Goal: Transaction & Acquisition: Purchase product/service

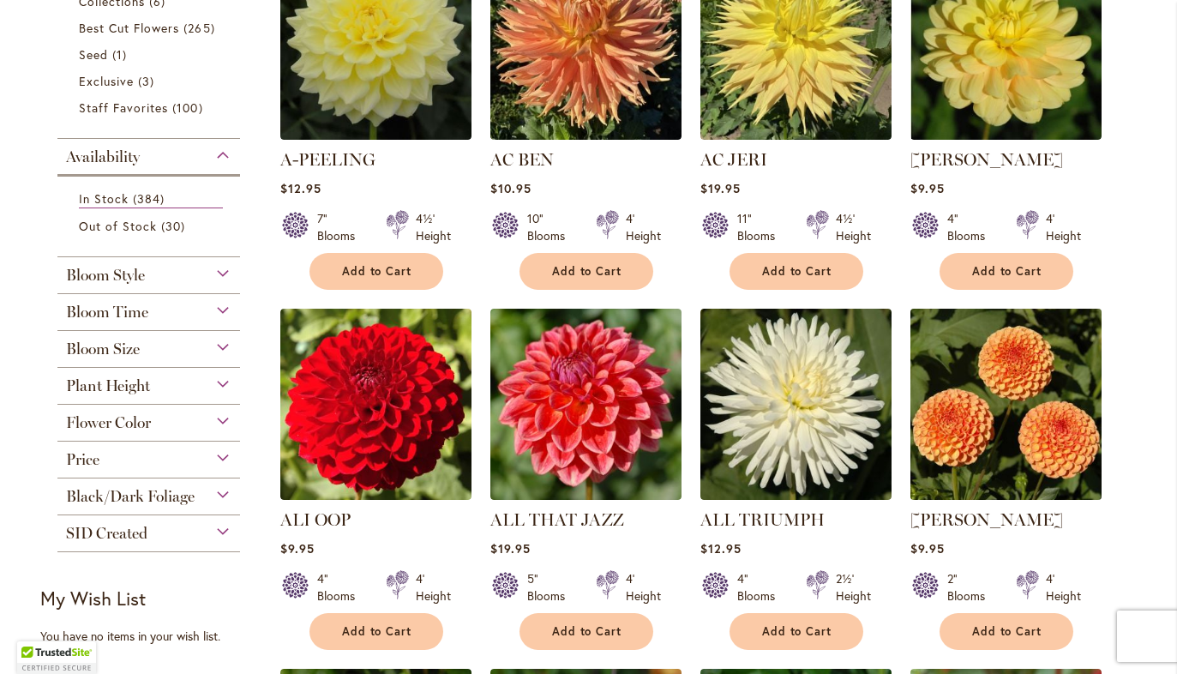
scroll to position [471, 0]
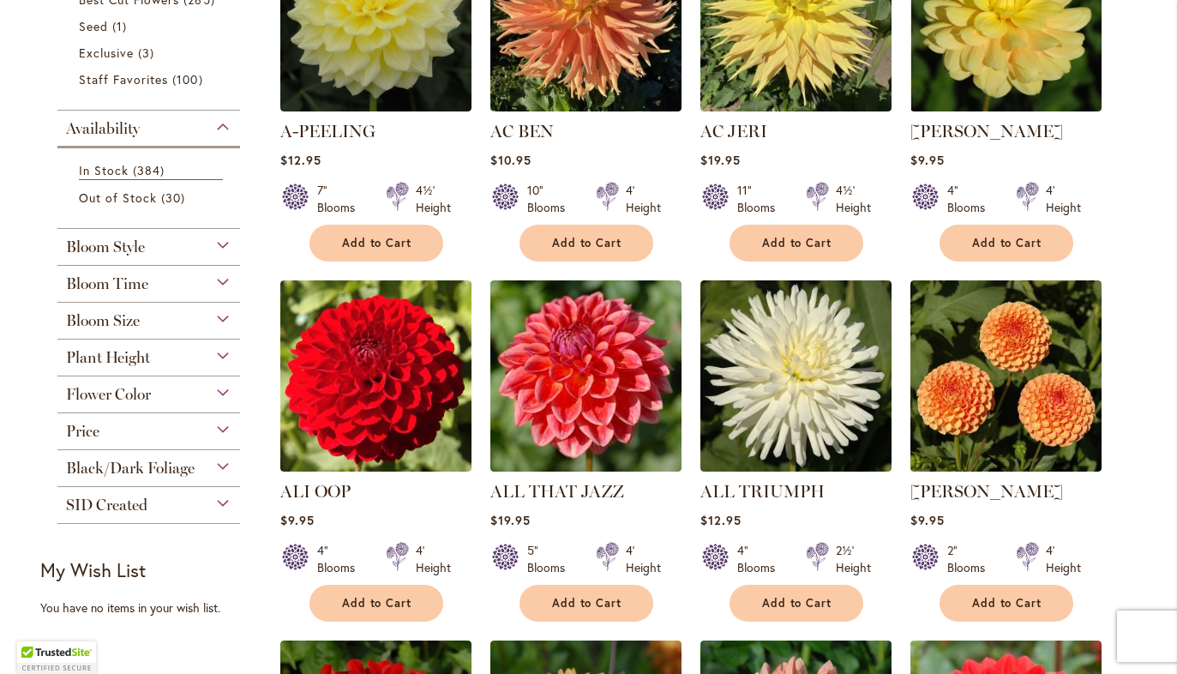
click at [165, 326] on div "Bloom Size" at bounding box center [148, 316] width 183 height 27
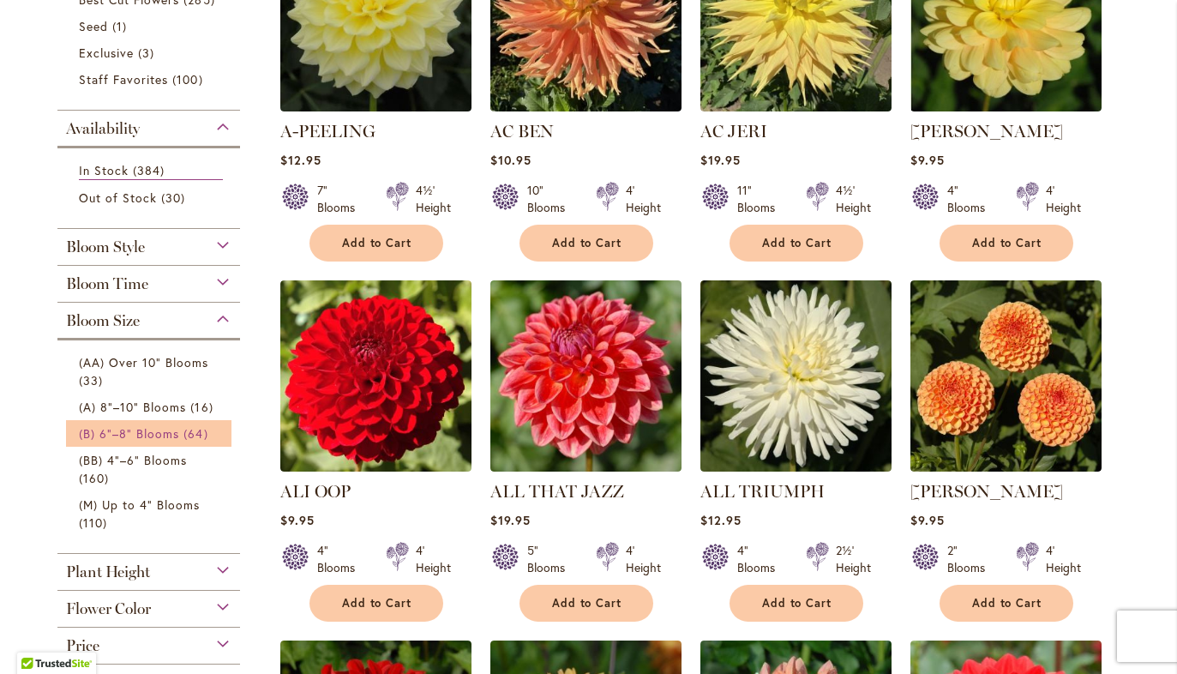
click at [147, 433] on span "(B) 6"–8" Blooms" at bounding box center [129, 433] width 101 height 16
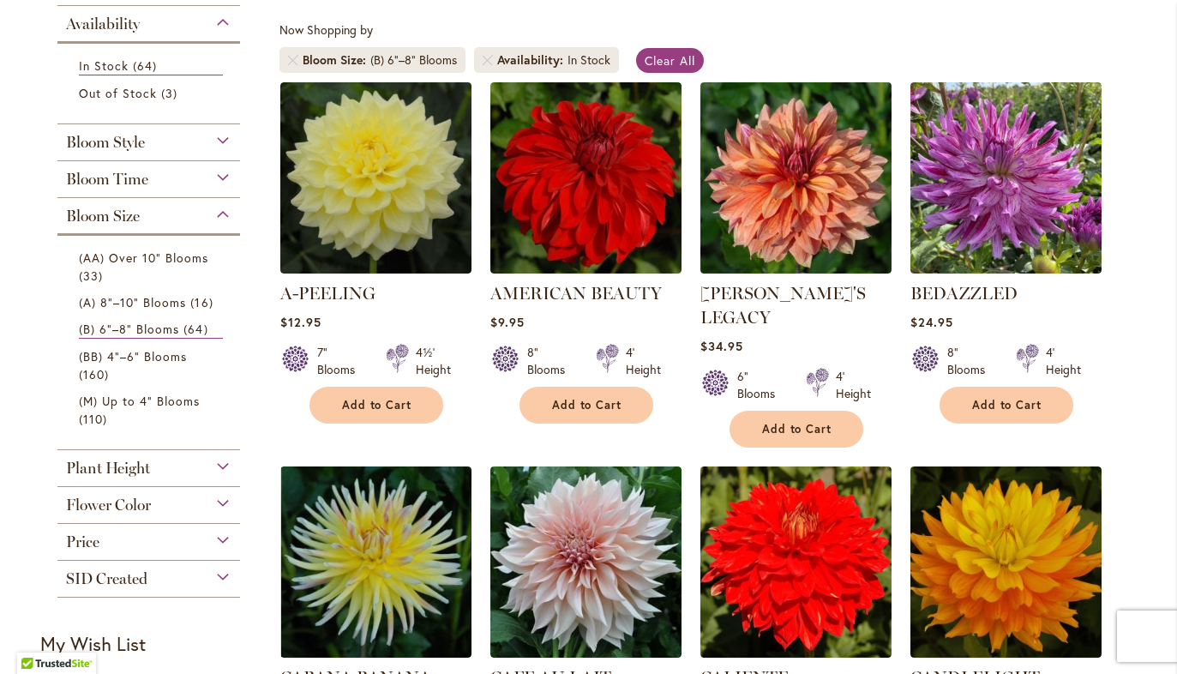
scroll to position [299, 0]
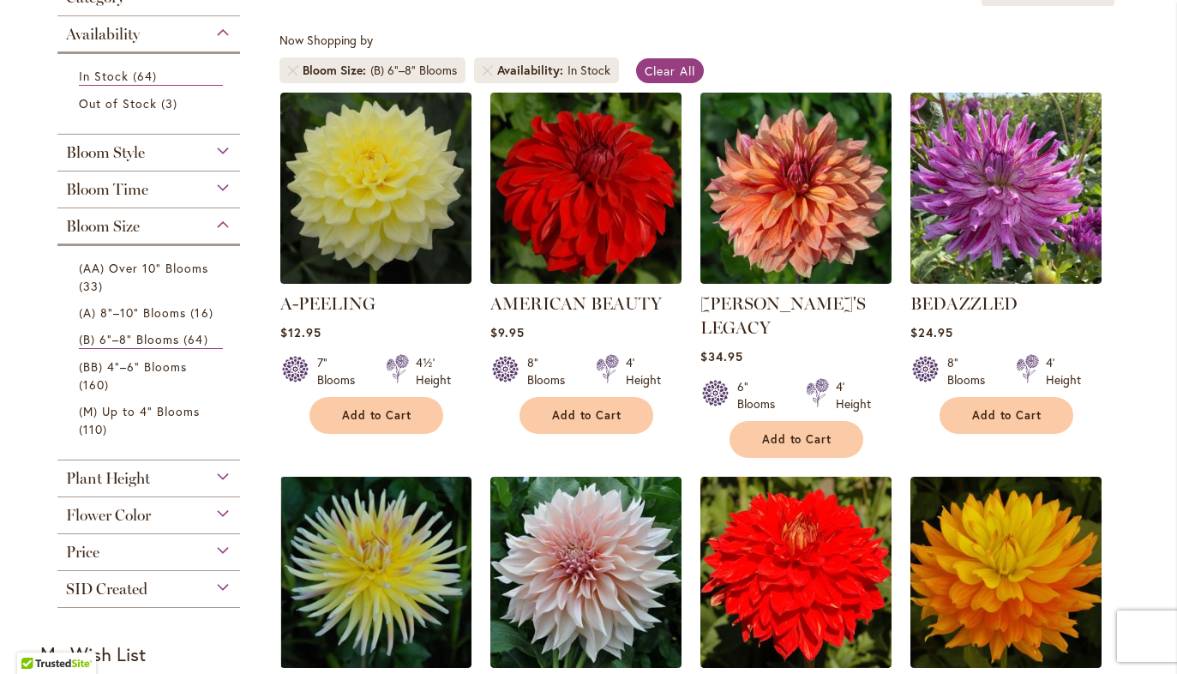
click at [135, 250] on div "(AA) Over 10" Blooms 33 items (A) 8"–10" Blooms 16 items (B) 6"–8" Blooms 64 it…" at bounding box center [148, 346] width 183 height 207
click at [132, 261] on span "(AA) Over 10" Blooms" at bounding box center [144, 268] width 130 height 16
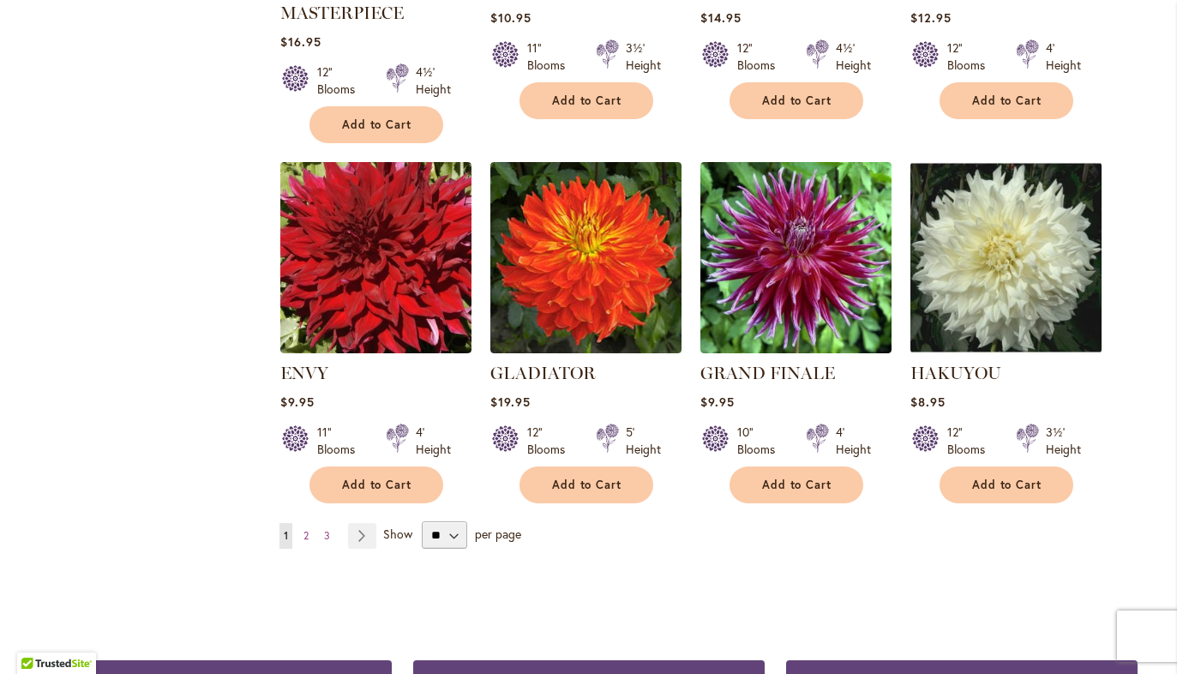
scroll to position [1344, 0]
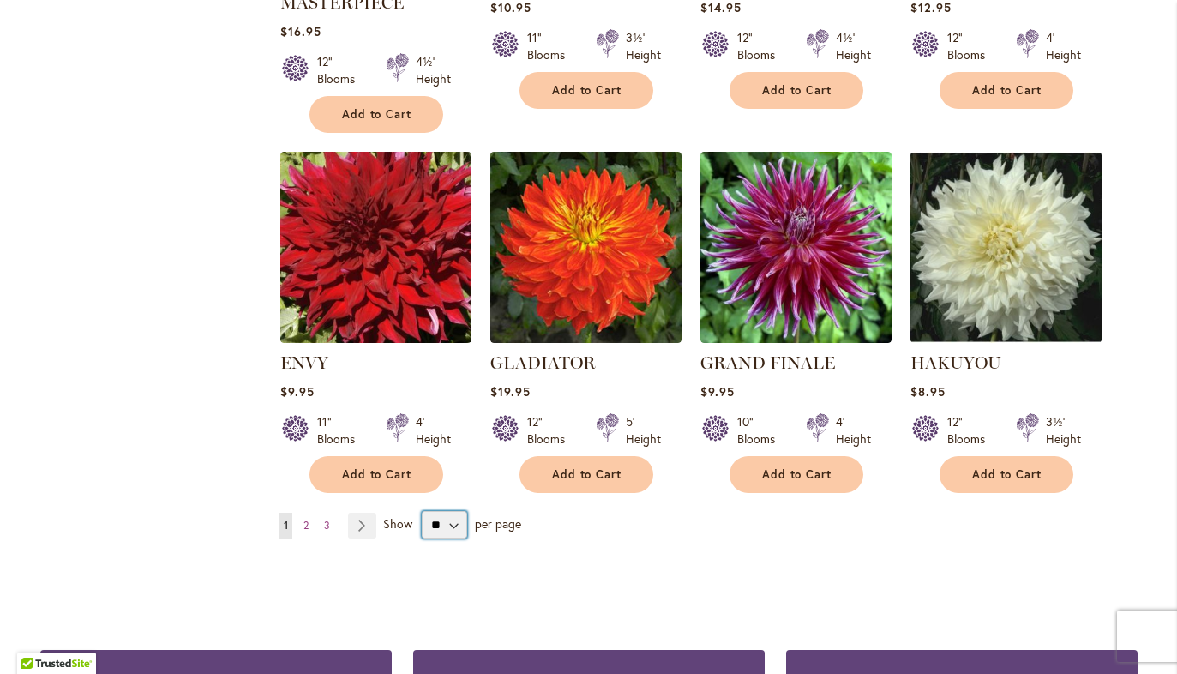
select select "**"
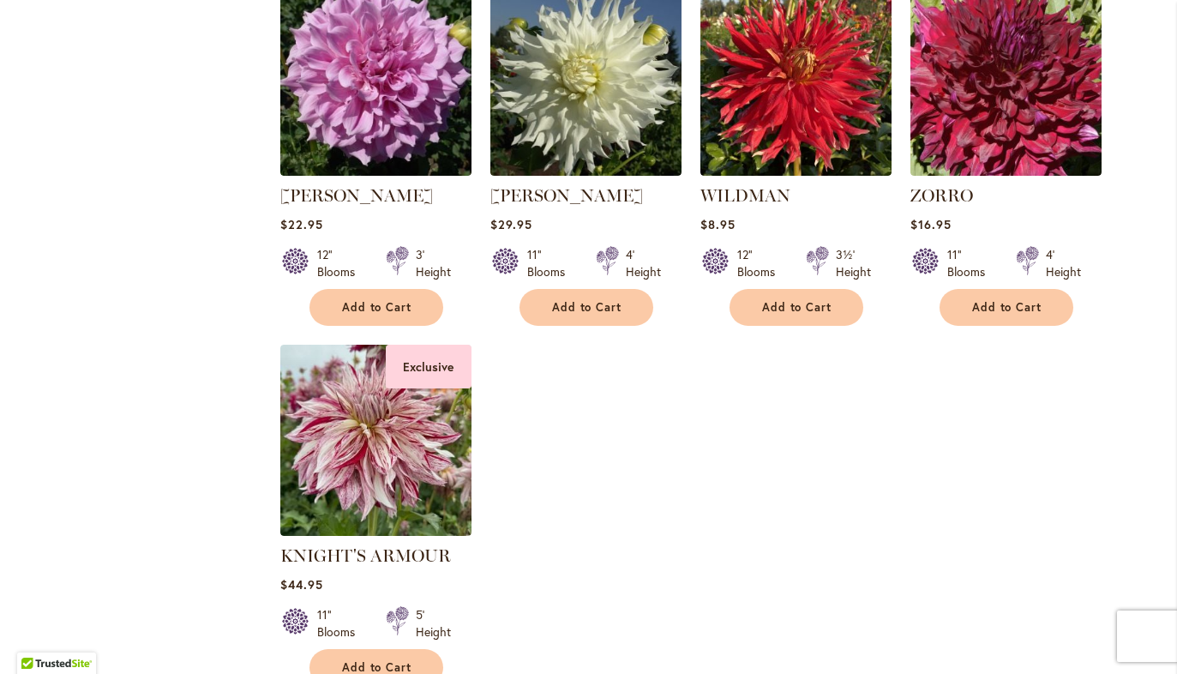
scroll to position [2980, 0]
